Goal: Task Accomplishment & Management: Manage account settings

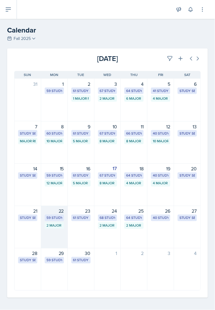
click at [51, 221] on div "59 Study Sessions" at bounding box center [54, 218] width 19 height 7
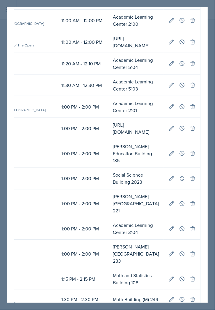
scroll to position [0, 473]
click at [179, 249] on button at bounding box center [182, 254] width 11 height 11
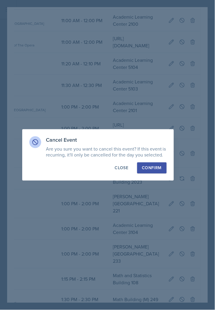
click at [148, 170] on div "Confirm" at bounding box center [152, 168] width 20 height 6
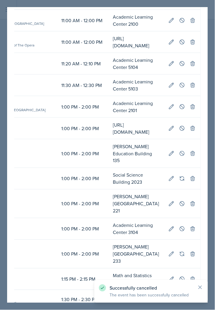
click at [211, 156] on div at bounding box center [107, 155] width 215 height 310
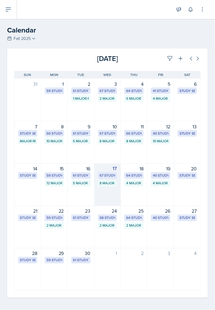
click at [99, 179] on div "67 Study Sessions" at bounding box center [107, 176] width 19 height 7
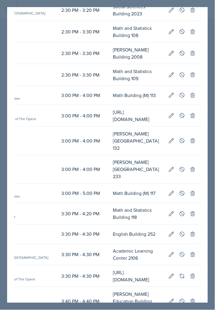
scroll to position [0, 274]
click at [177, 250] on button at bounding box center [182, 255] width 11 height 11
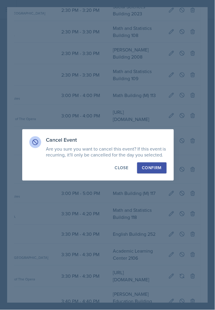
click at [155, 171] on div "Confirm" at bounding box center [152, 168] width 20 height 6
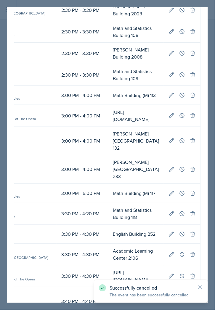
click at [209, 202] on div at bounding box center [107, 155] width 215 height 310
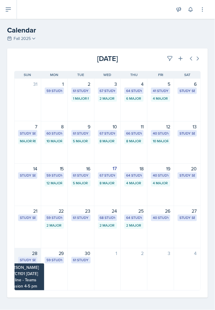
click at [25, 263] on div "Study Session" at bounding box center [28, 260] width 16 height 5
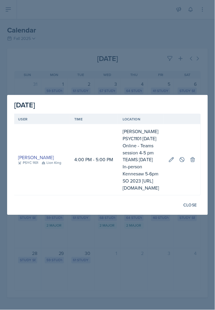
scroll to position [0, 0]
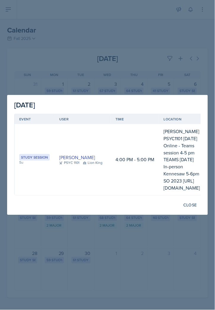
click at [101, 233] on div at bounding box center [107, 155] width 215 height 310
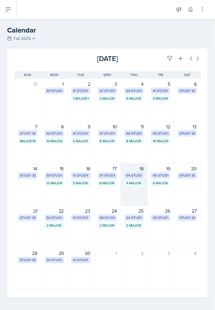
click at [133, 174] on div "64 Study Sessions" at bounding box center [134, 175] width 16 height 5
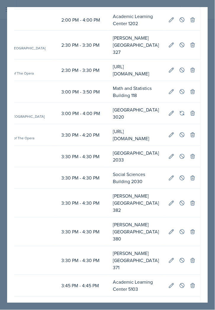
scroll to position [0, 473]
click at [181, 301] on button at bounding box center [182, 306] width 11 height 11
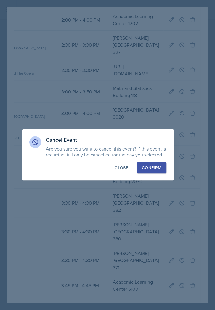
click at [156, 167] on div "Confirm" at bounding box center [152, 168] width 20 height 6
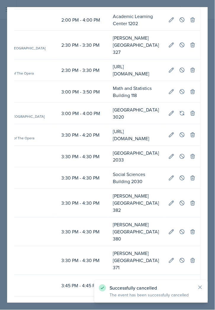
click at [211, 146] on div at bounding box center [107, 155] width 215 height 310
